Goal: Transaction & Acquisition: Book appointment/travel/reservation

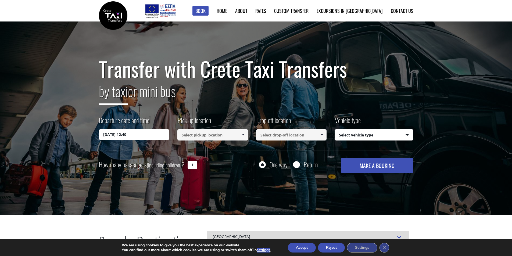
click at [407, 135] on select "Select vehicle type Taxi (4 passengers) Mercedes E Class Mini Van (7 passengers…" at bounding box center [374, 135] width 78 height 11
select select "541"
click at [335, 130] on select "Select vehicle type Taxi (4 passengers) Mercedes E Class Mini Van (7 passengers…" at bounding box center [374, 135] width 78 height 11
click at [120, 134] on input "19/08/2025 12:40" at bounding box center [134, 134] width 71 height 11
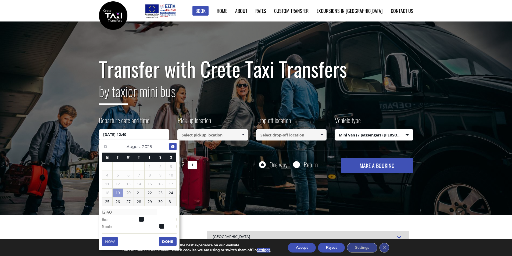
click at [172, 147] on span "Next" at bounding box center [173, 147] width 4 height 4
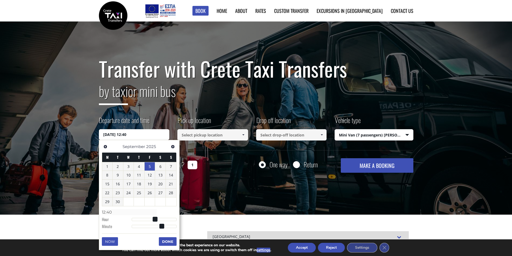
click at [150, 167] on link "5" at bounding box center [150, 166] width 10 height 9
type input "05/09/2025 02:00"
type input "02:00"
type input "05/09/2025 03:00"
type input "03:00"
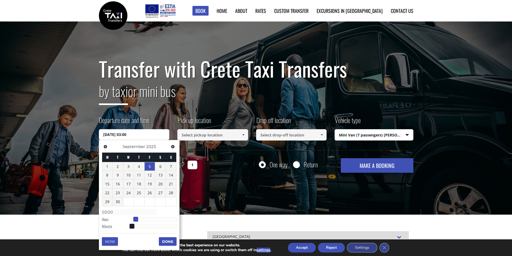
type input "05/09/2025 04:00"
type input "04:00"
type input "05/09/2025 05:00"
type input "05:00"
type input "05/09/2025 06:00"
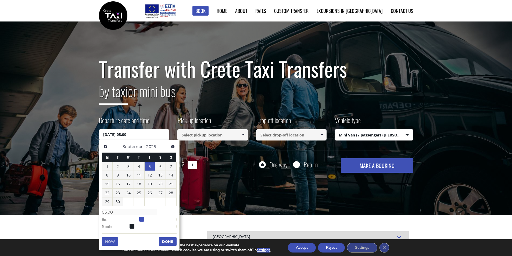
type input "06:00"
type input "05/09/2025 07:00"
type input "07:00"
type input "05/09/2025 08:00"
type input "08:00"
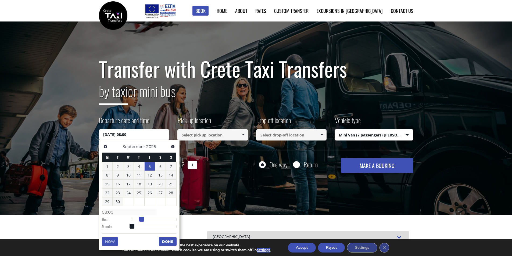
type input "05/09/2025 09:00"
type input "09:00"
type input "05/09/2025 10:00"
type input "10:00"
type input "05/09/2025 11:00"
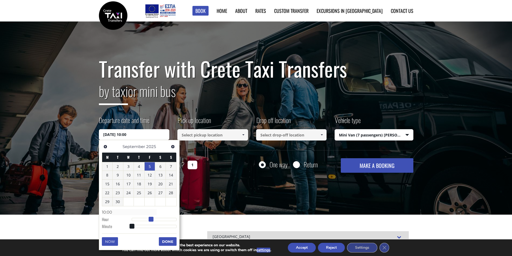
type input "11:00"
type input "05/09/2025 10:00"
type input "10:00"
drag, startPoint x: 133, startPoint y: 219, endPoint x: 153, endPoint y: 222, distance: 19.8
click at [153, 222] on span at bounding box center [151, 219] width 5 height 5
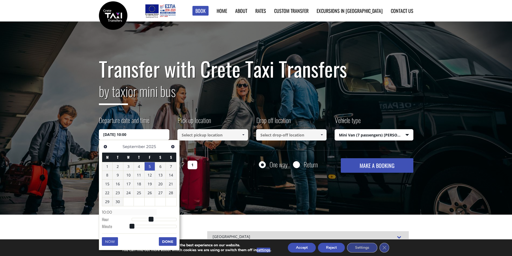
click at [163, 241] on button "Done" at bounding box center [168, 241] width 18 height 9
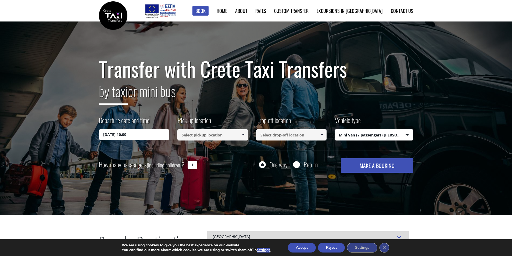
click at [243, 138] on link at bounding box center [243, 134] width 9 height 11
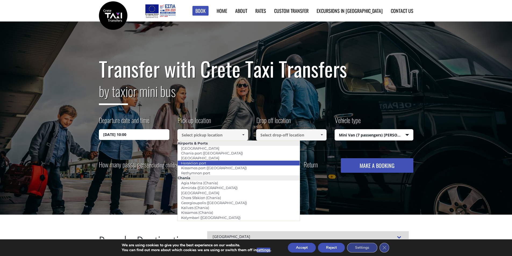
click at [211, 164] on li "Heraklion port" at bounding box center [239, 163] width 122 height 5
type input "Heraklion port"
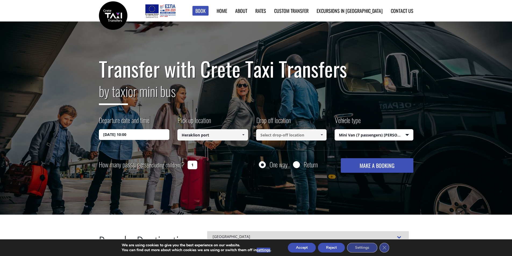
click at [322, 135] on span at bounding box center [322, 135] width 4 height 4
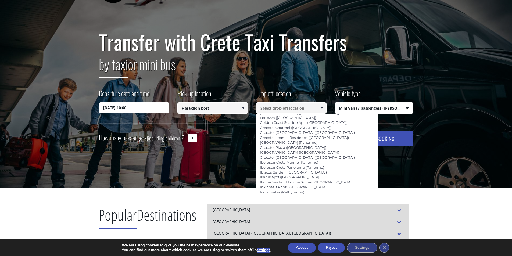
scroll to position [953, 0]
type input "Grecotel [GEOGRAPHIC_DATA] ([GEOGRAPHIC_DATA])"
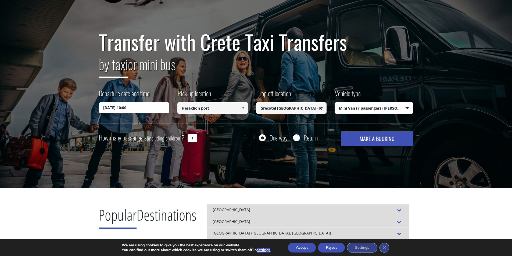
click at [363, 139] on button "MAKE A BOOKING" at bounding box center [377, 138] width 72 height 15
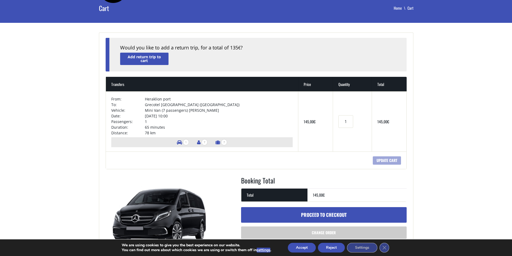
scroll to position [54, 0]
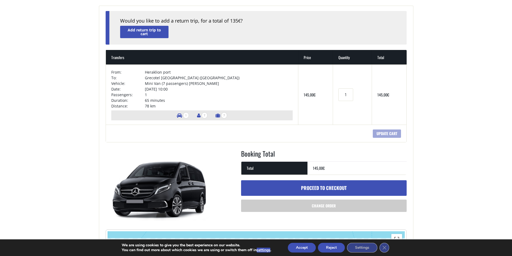
click at [298, 249] on button "Accept" at bounding box center [302, 248] width 28 height 10
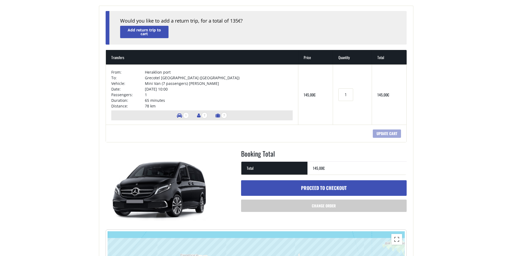
scroll to position [0, 0]
